Goal: Information Seeking & Learning: Learn about a topic

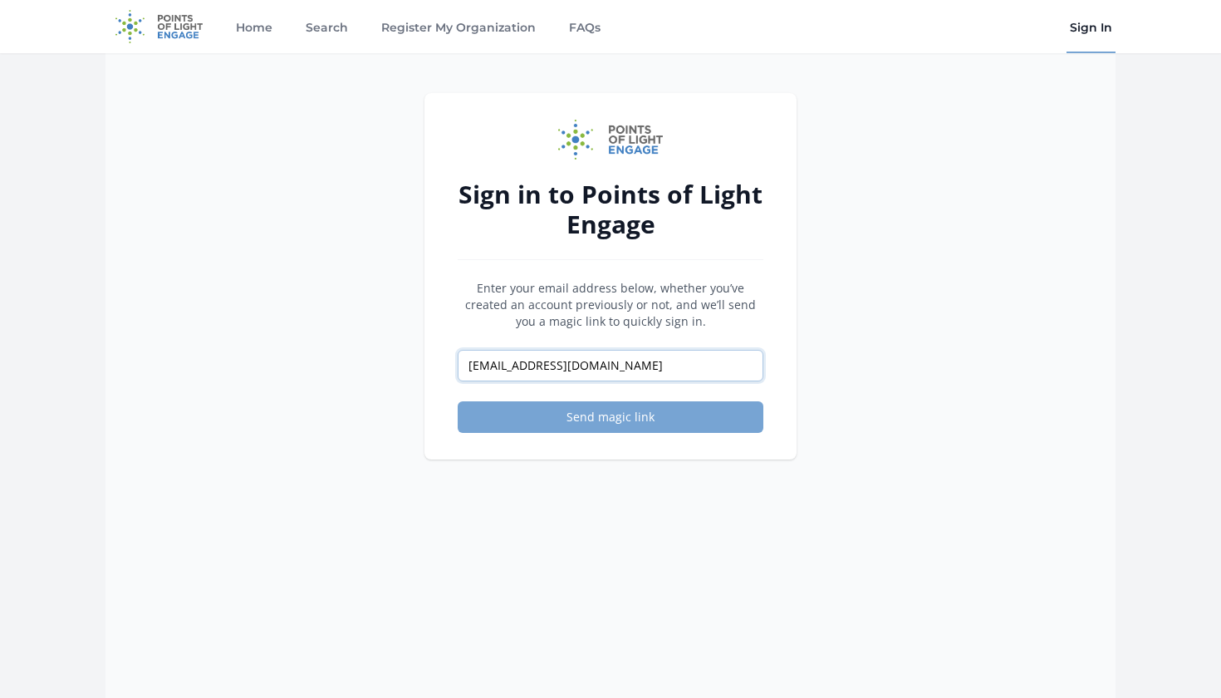
type input "yetkinerekin17@gmail.com"
click at [674, 428] on button "Send magic link" at bounding box center [611, 417] width 306 height 32
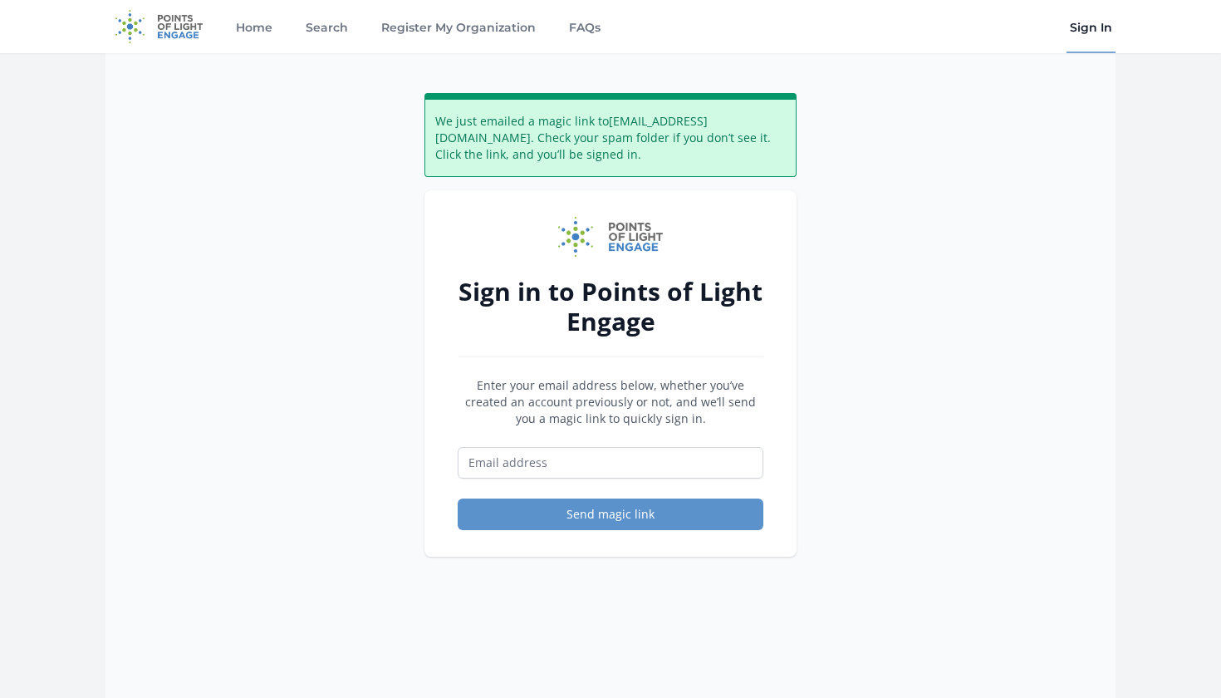
click at [1100, 32] on link "Sign In" at bounding box center [1091, 26] width 49 height 53
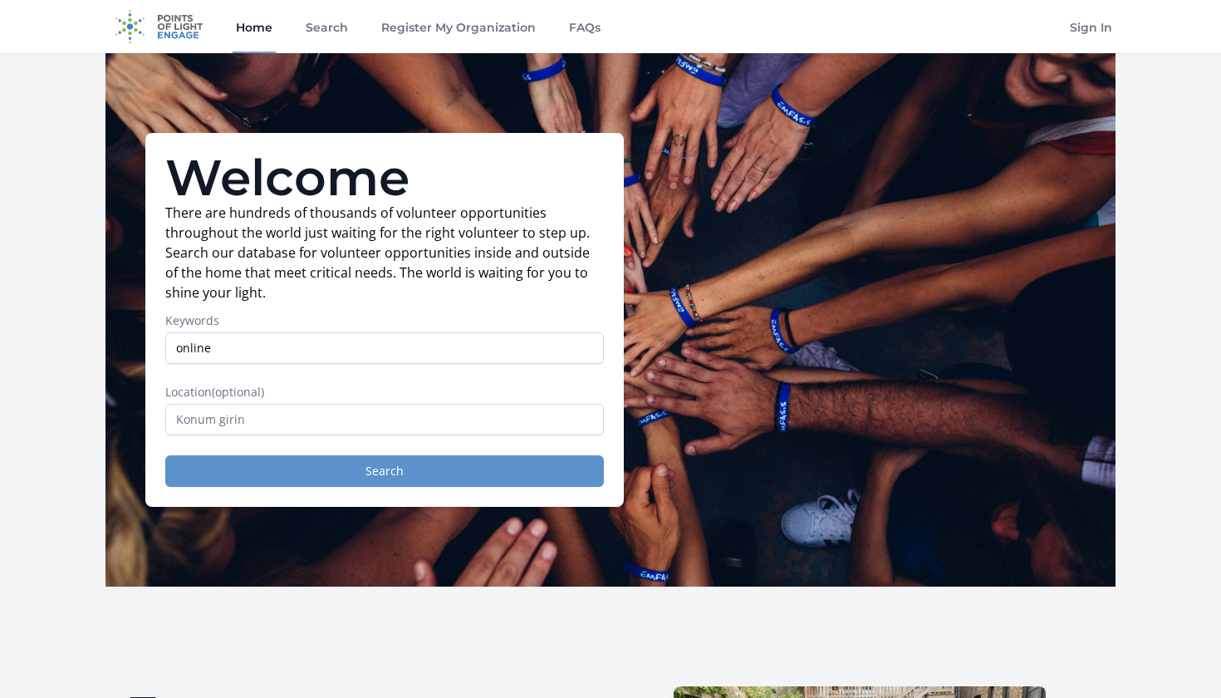
type input "online"
click at [362, 484] on button "Search" at bounding box center [384, 471] width 439 height 32
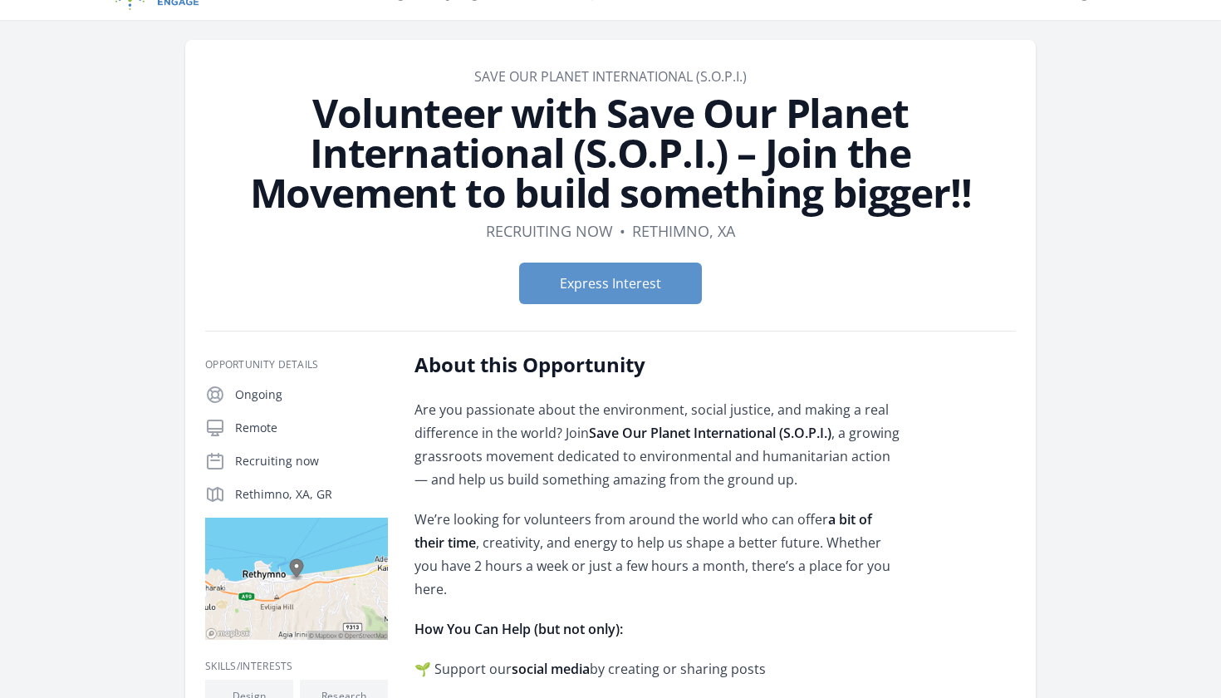
scroll to position [-1, 0]
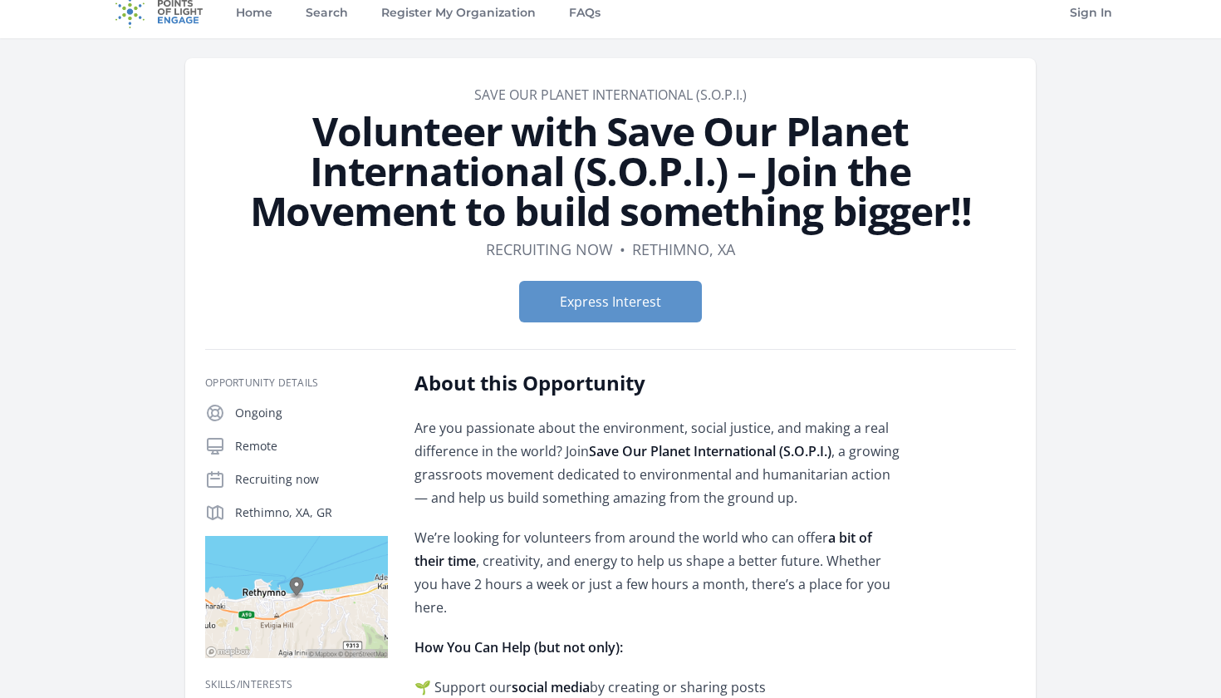
scroll to position [-2, 0]
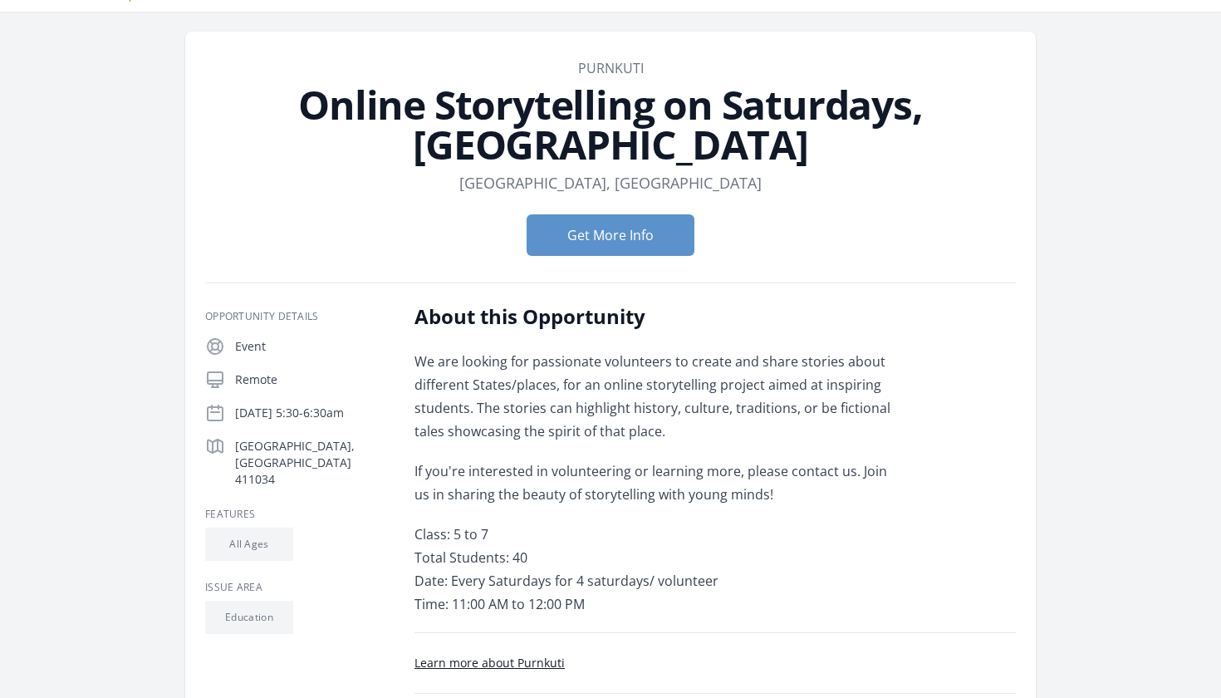
scroll to position [56, 0]
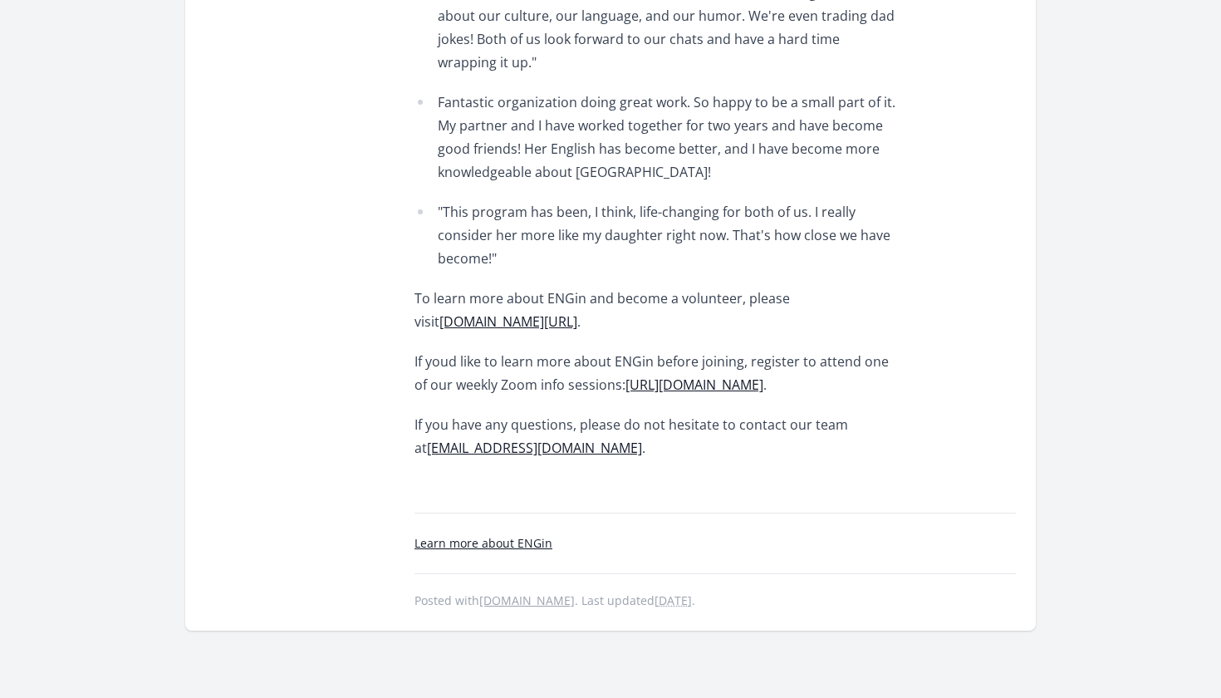
scroll to position [1249, 0]
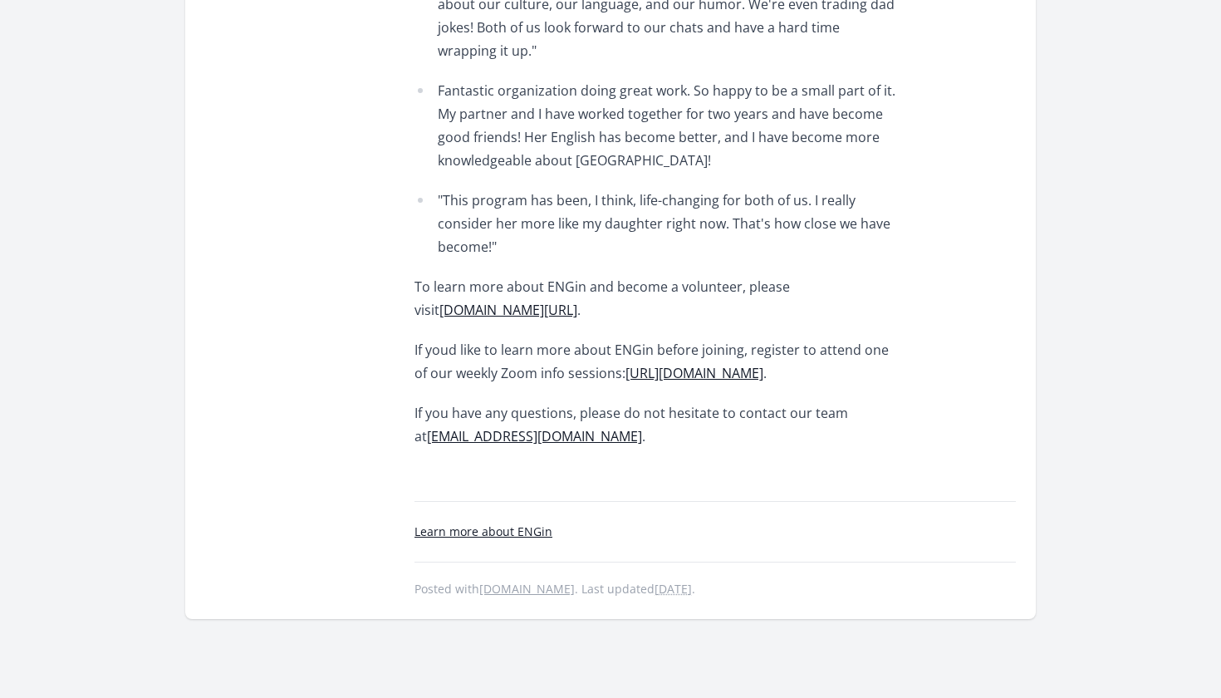
click at [534, 301] on span "www.enginprogram.org/volunteer" at bounding box center [508, 310] width 138 height 18
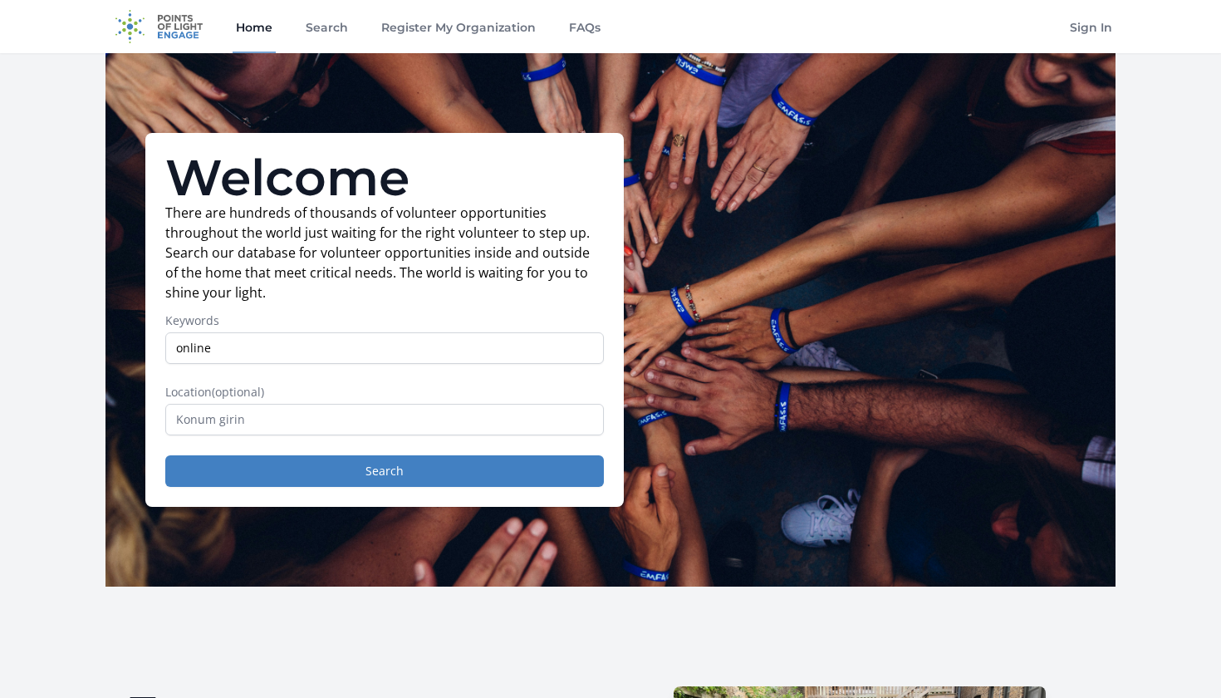
type input "online"
click at [385, 471] on button "Search" at bounding box center [384, 471] width 439 height 32
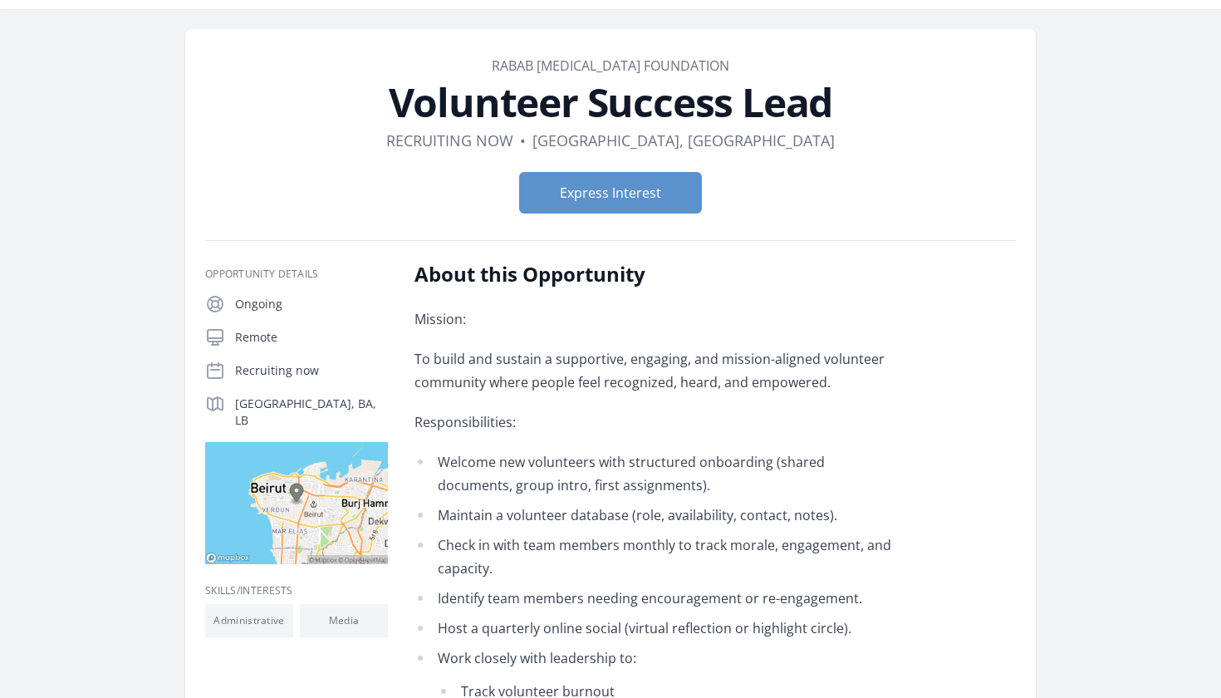
scroll to position [40, 0]
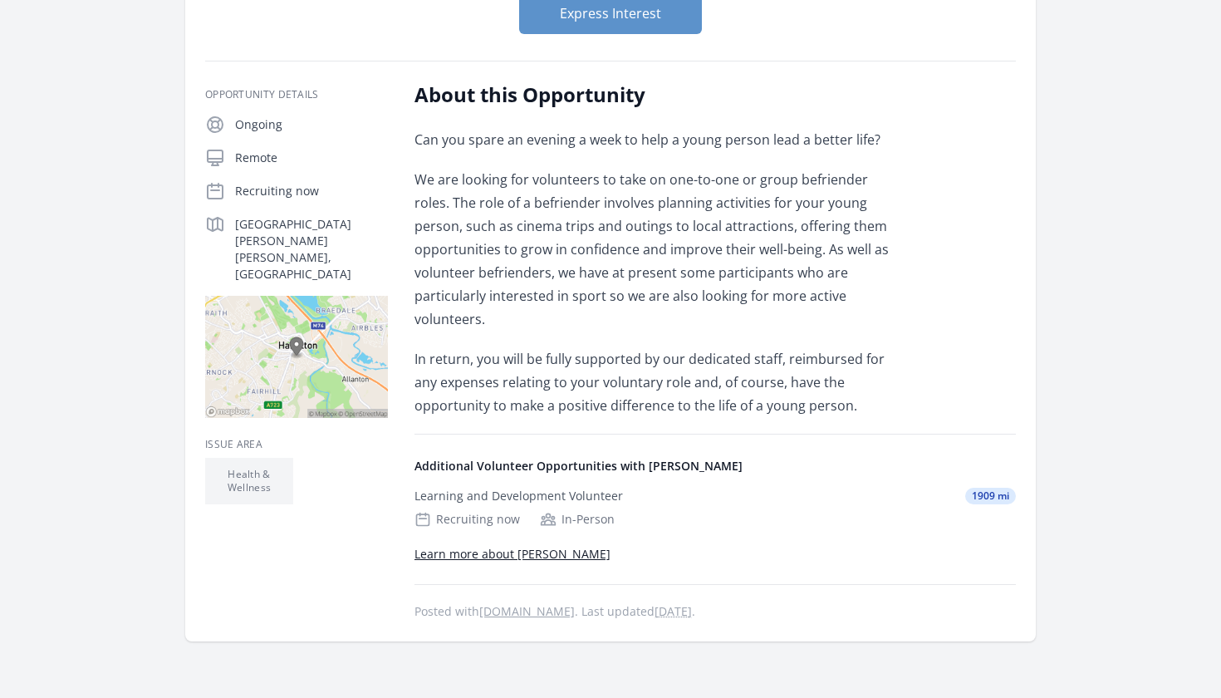
scroll to position [213, 0]
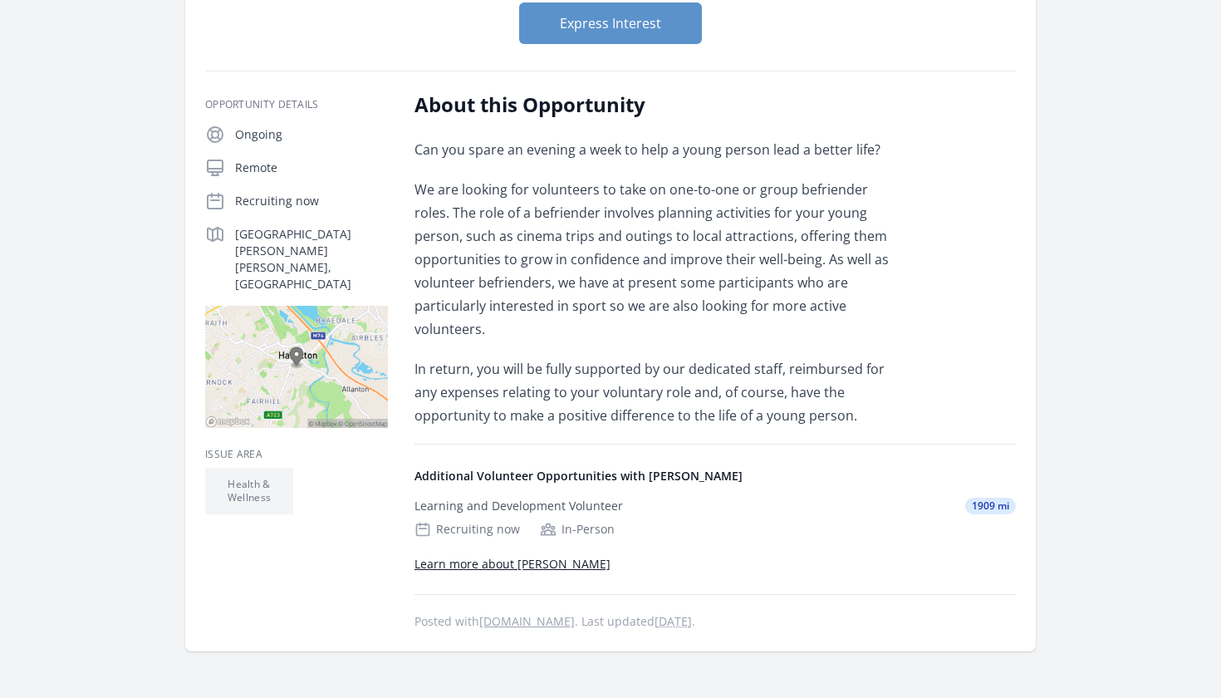
click at [503, 556] on link "Learn more about [PERSON_NAME]" at bounding box center [512, 564] width 196 height 16
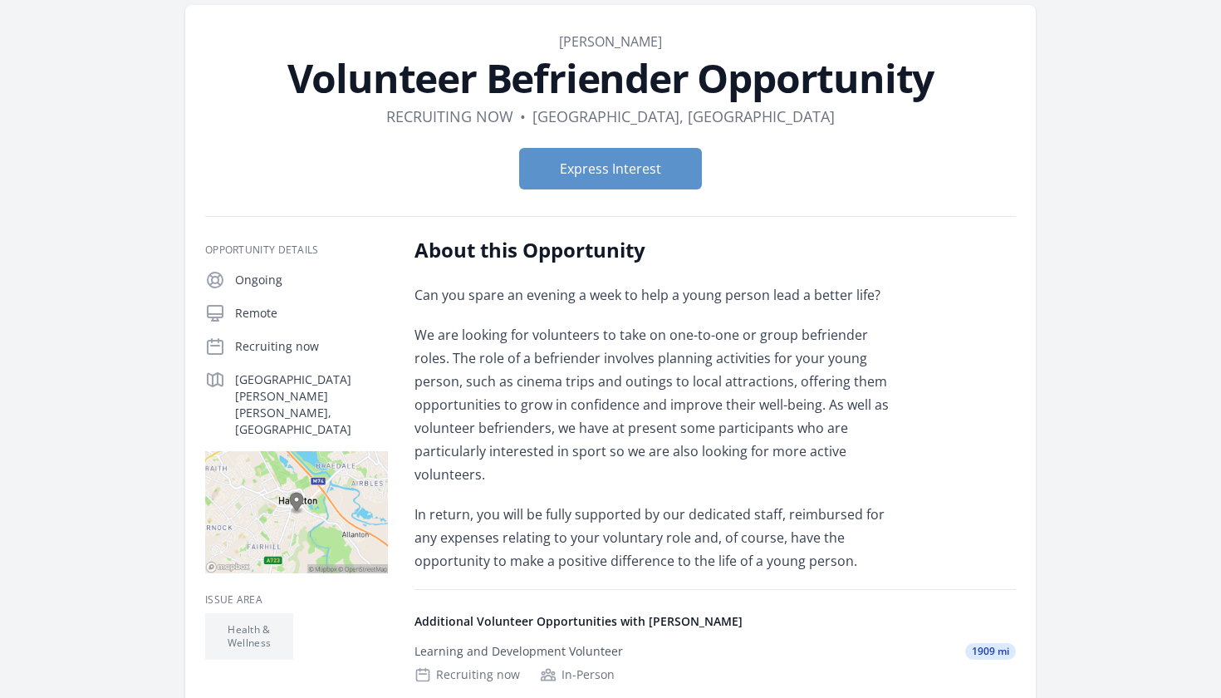
scroll to position [-1, 0]
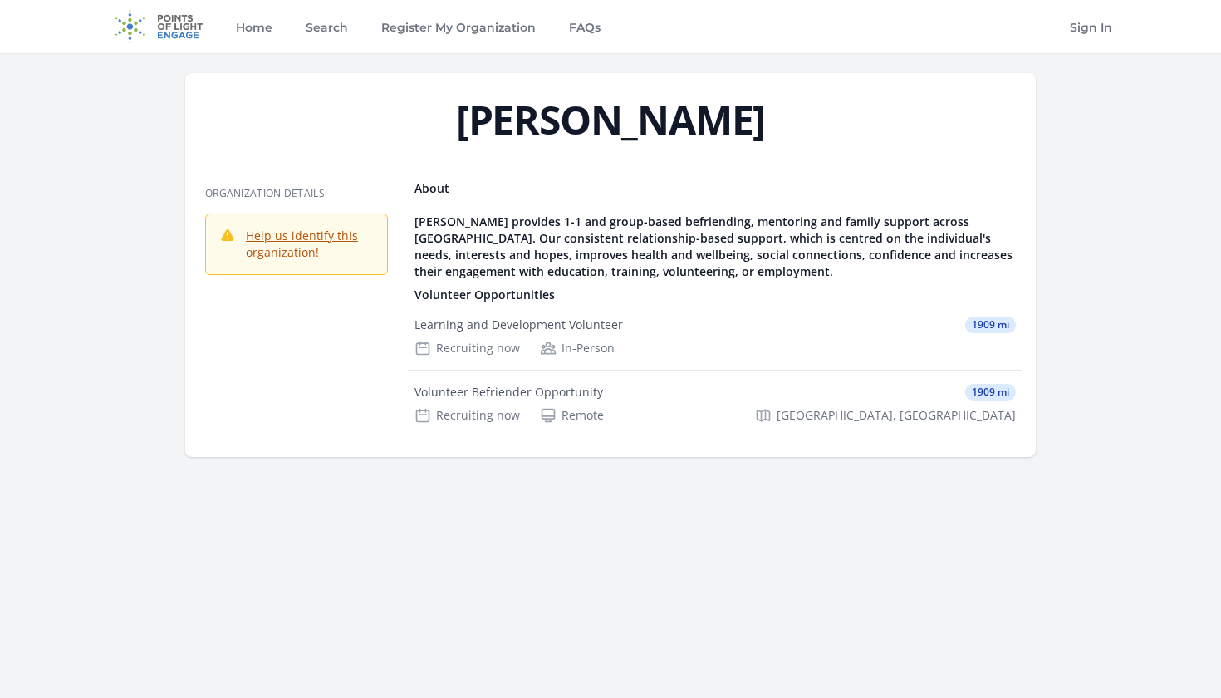
click at [297, 249] on link "Help us identify this organization!" at bounding box center [302, 244] width 112 height 32
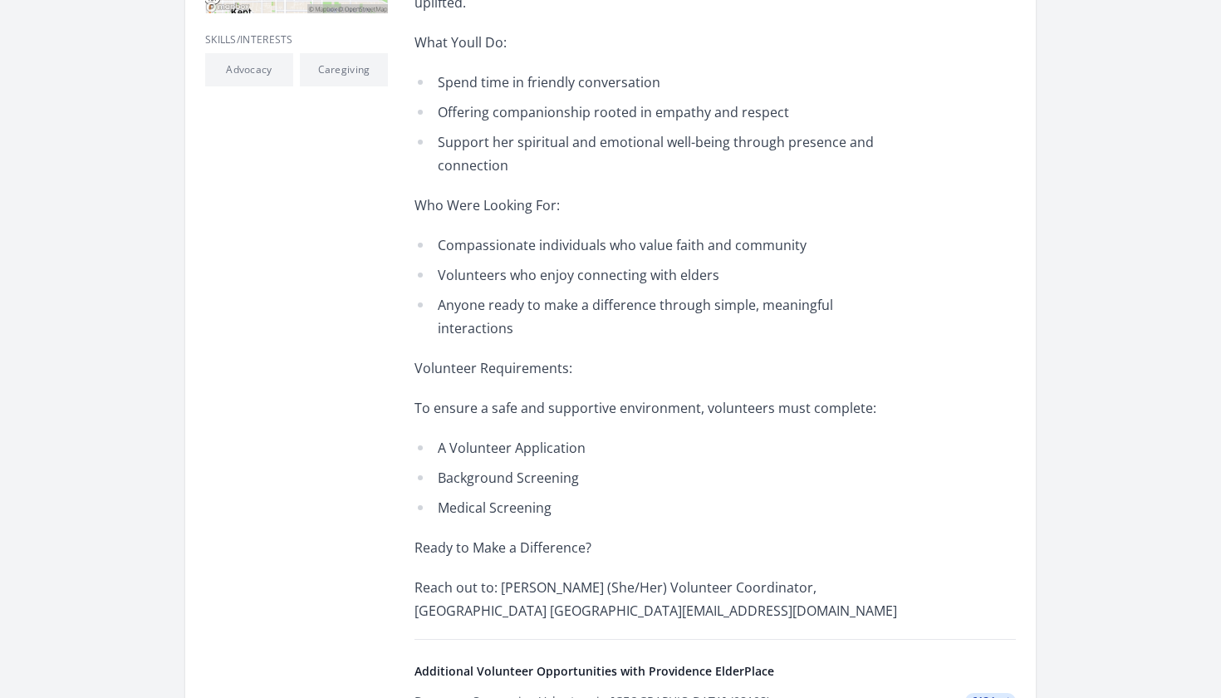
scroll to position [638, 0]
